Goal: Find specific page/section: Find specific page/section

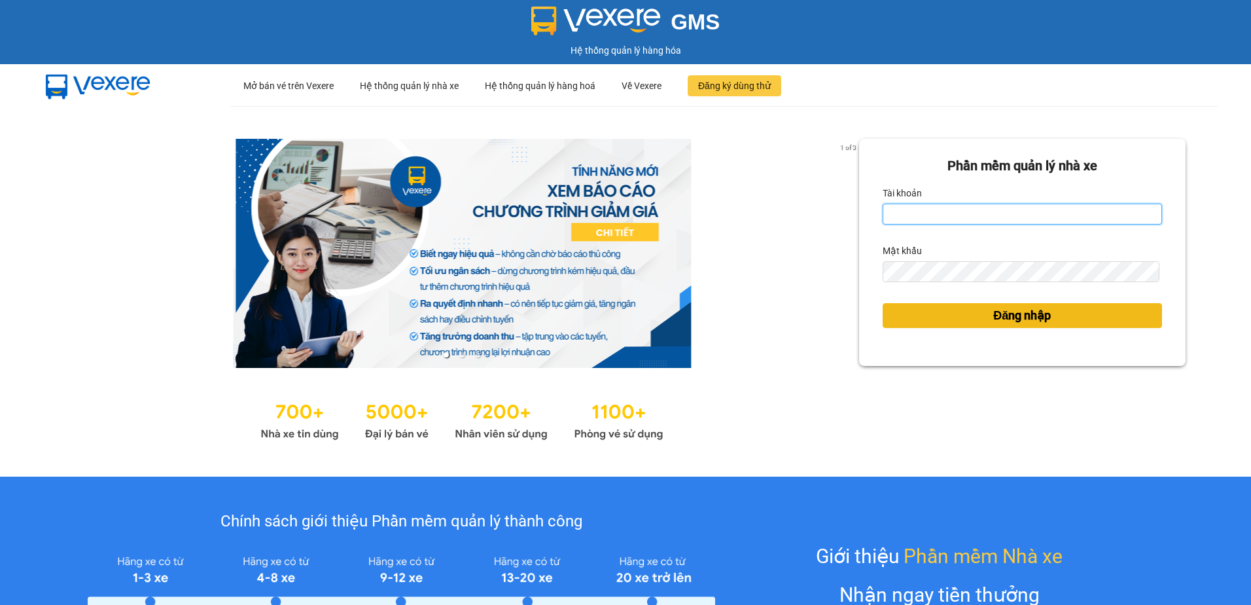
type input "thuyhang.vtp"
click at [1069, 319] on button "Đăng nhập" at bounding box center [1022, 315] width 279 height 25
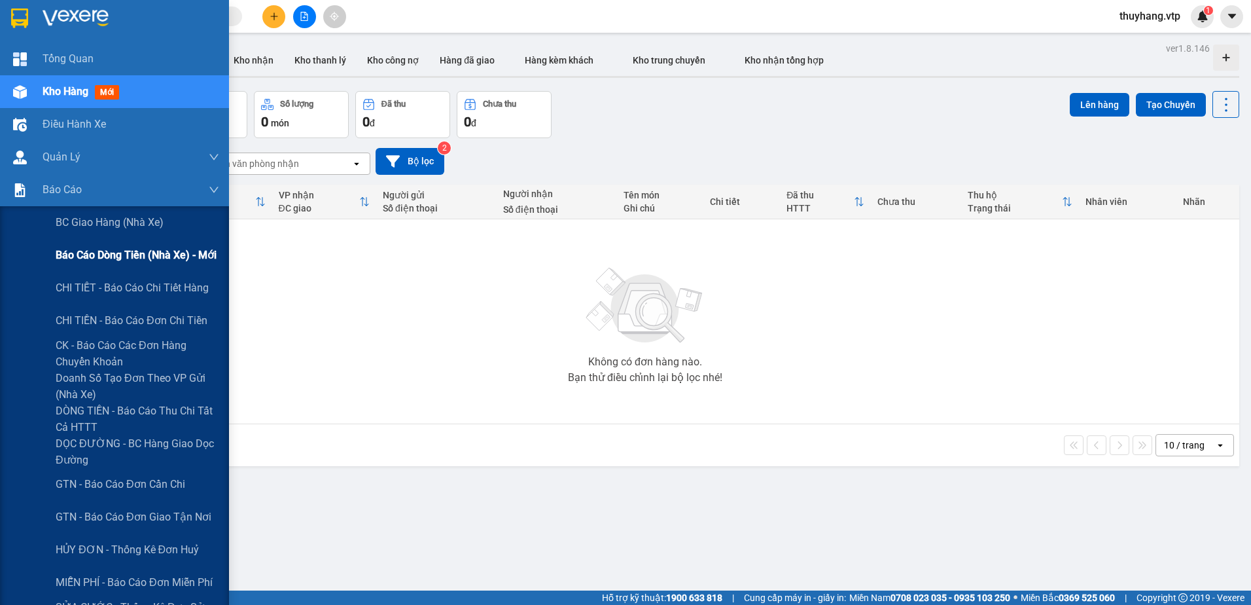
click at [143, 257] on span "Báo cáo dòng tiền (nhà xe) - mới" at bounding box center [136, 255] width 161 height 16
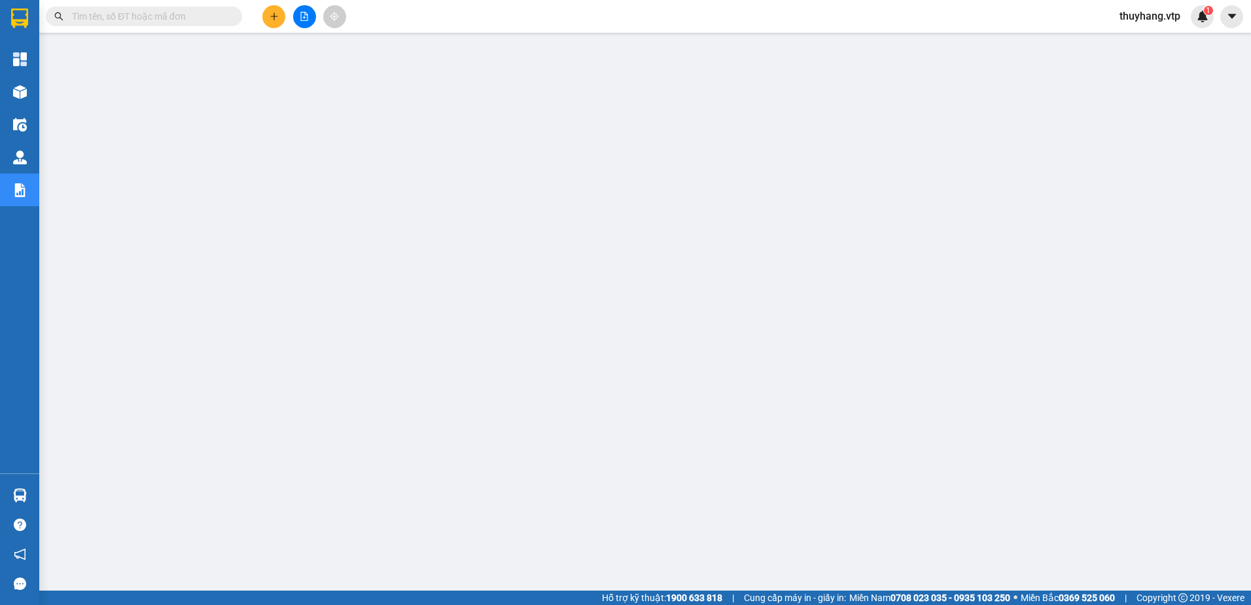
scroll to position [45, 0]
